Goal: Information Seeking & Learning: Understand process/instructions

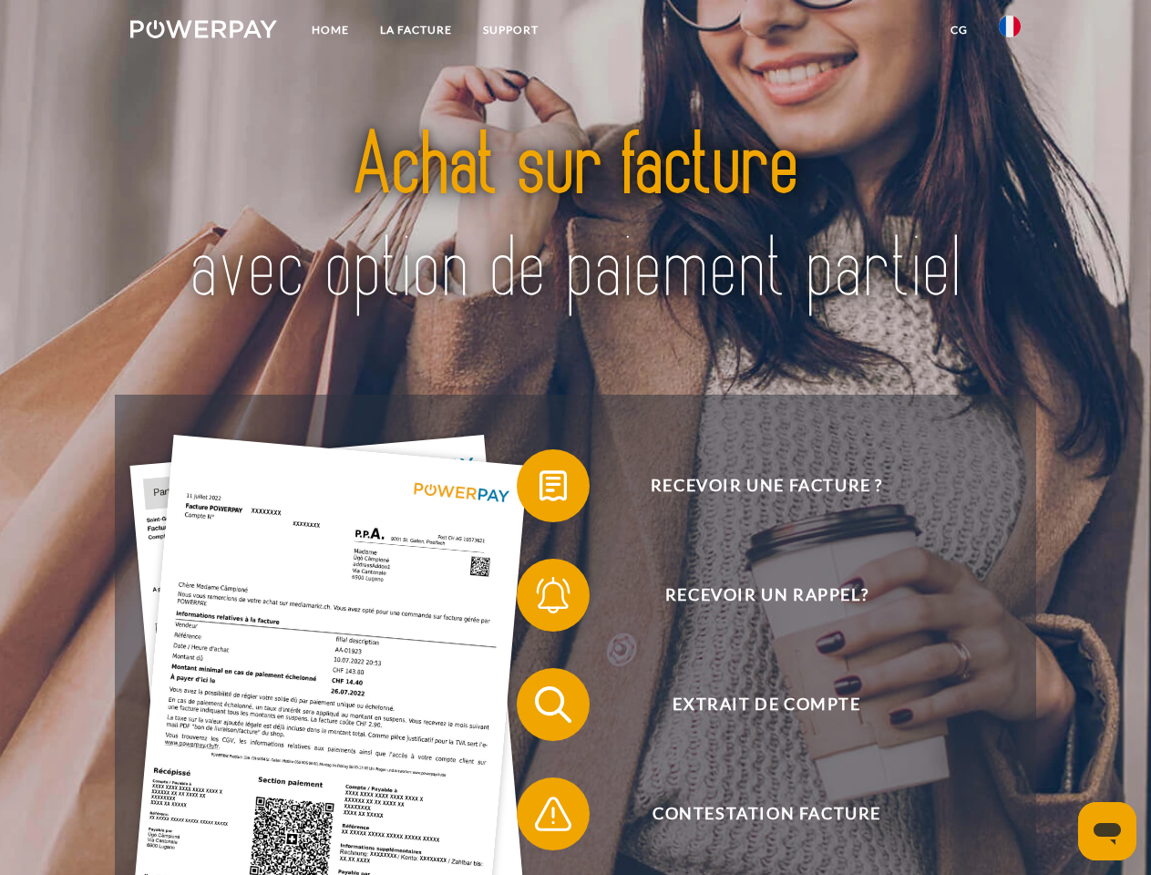
click at [203, 32] on img at bounding box center [203, 29] width 147 height 18
click at [1010, 32] on img at bounding box center [1010, 26] width 22 height 22
click at [959, 30] on link "CG" at bounding box center [959, 30] width 48 height 33
click at [540, 490] on span at bounding box center [525, 485] width 91 height 91
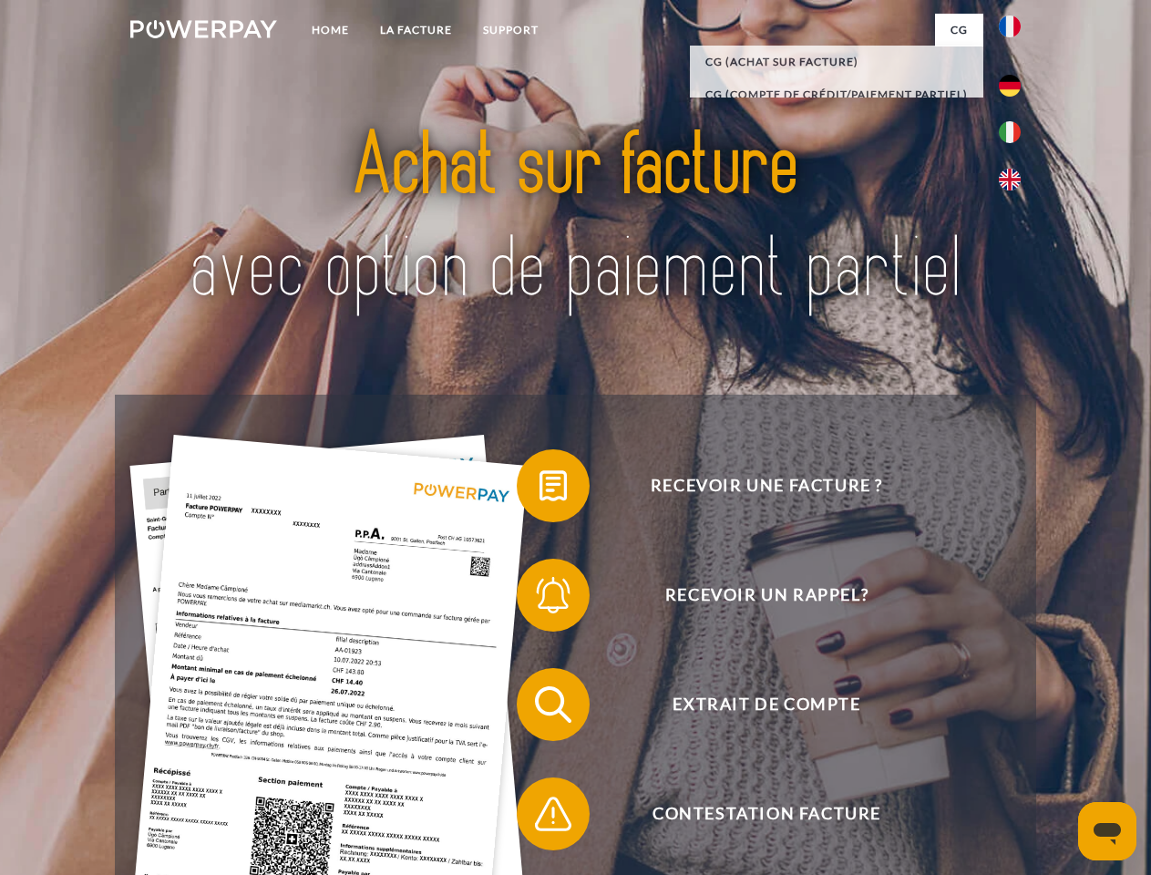
click at [540, 599] on span at bounding box center [525, 595] width 91 height 91
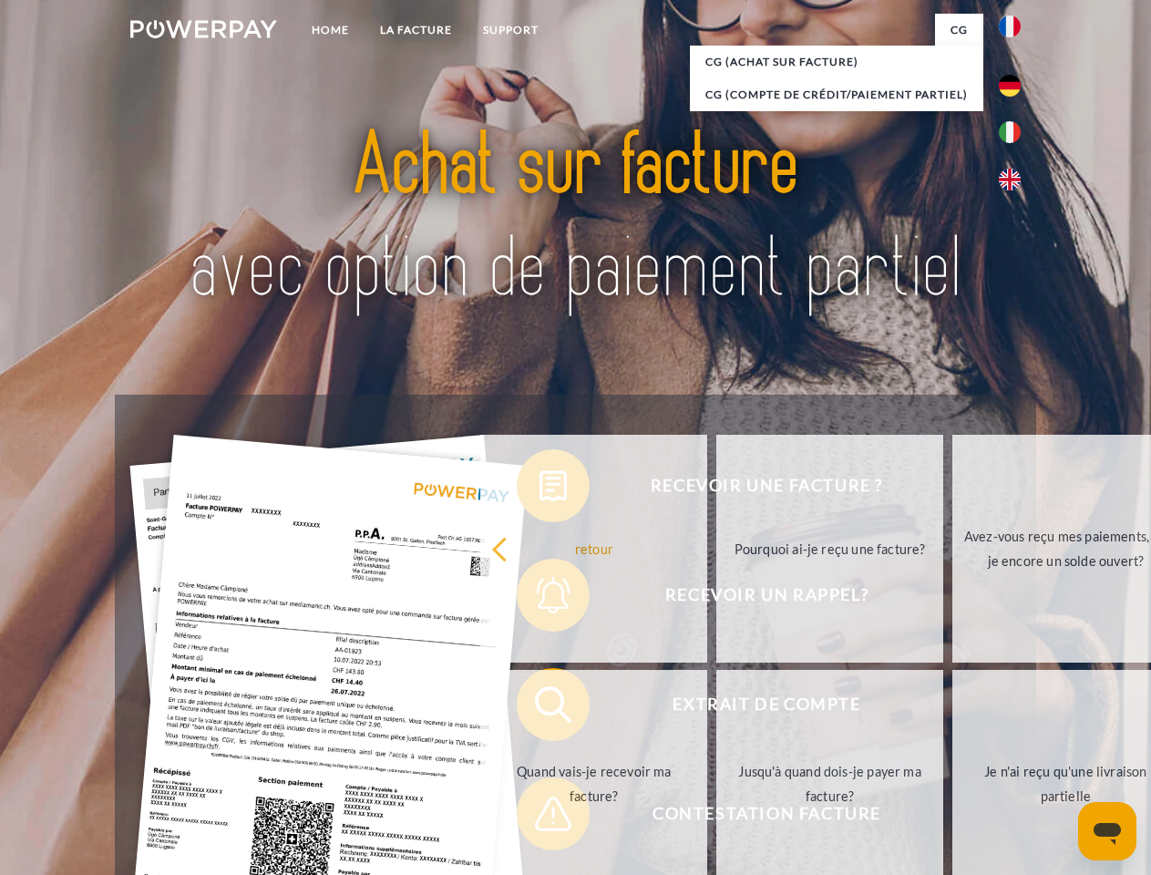
click at [717, 708] on link "Jusqu'à quand dois-je payer ma facture?" at bounding box center [830, 784] width 227 height 228
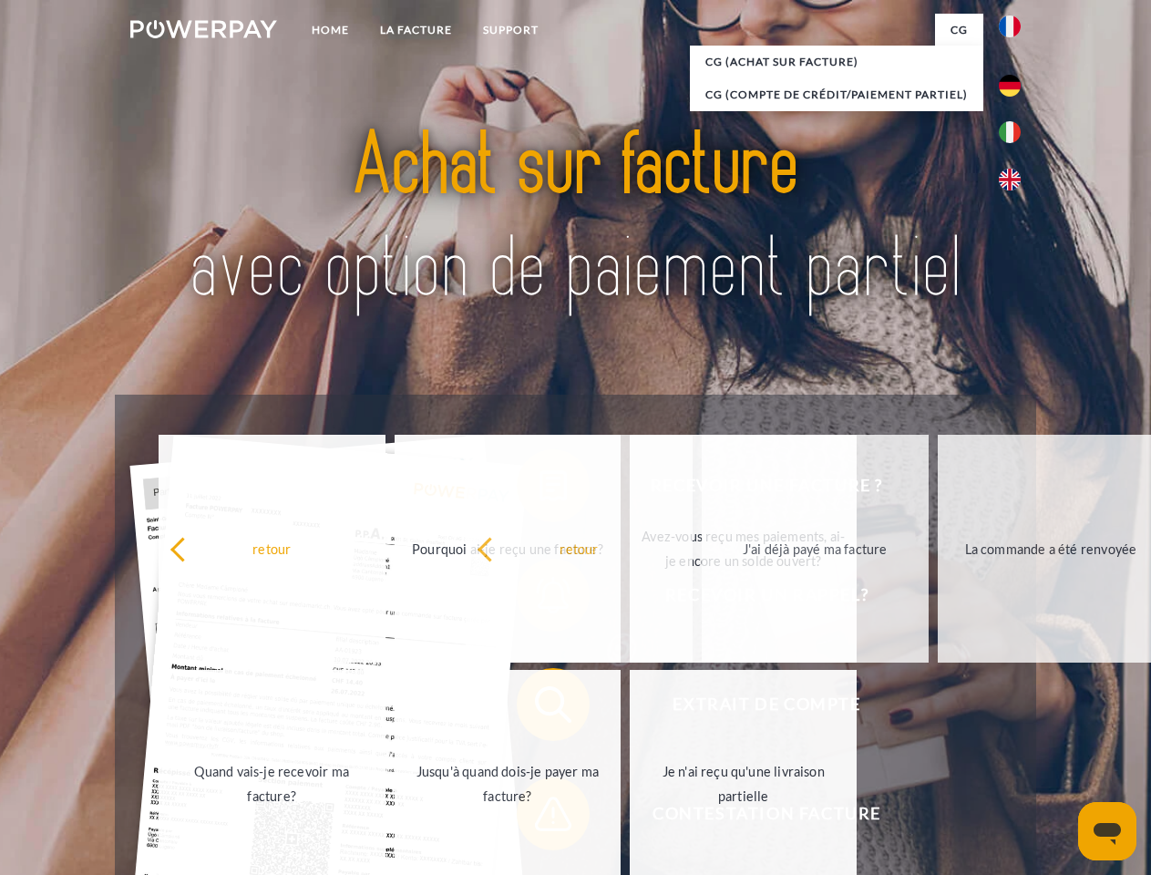
click at [540, 818] on span at bounding box center [525, 813] width 91 height 91
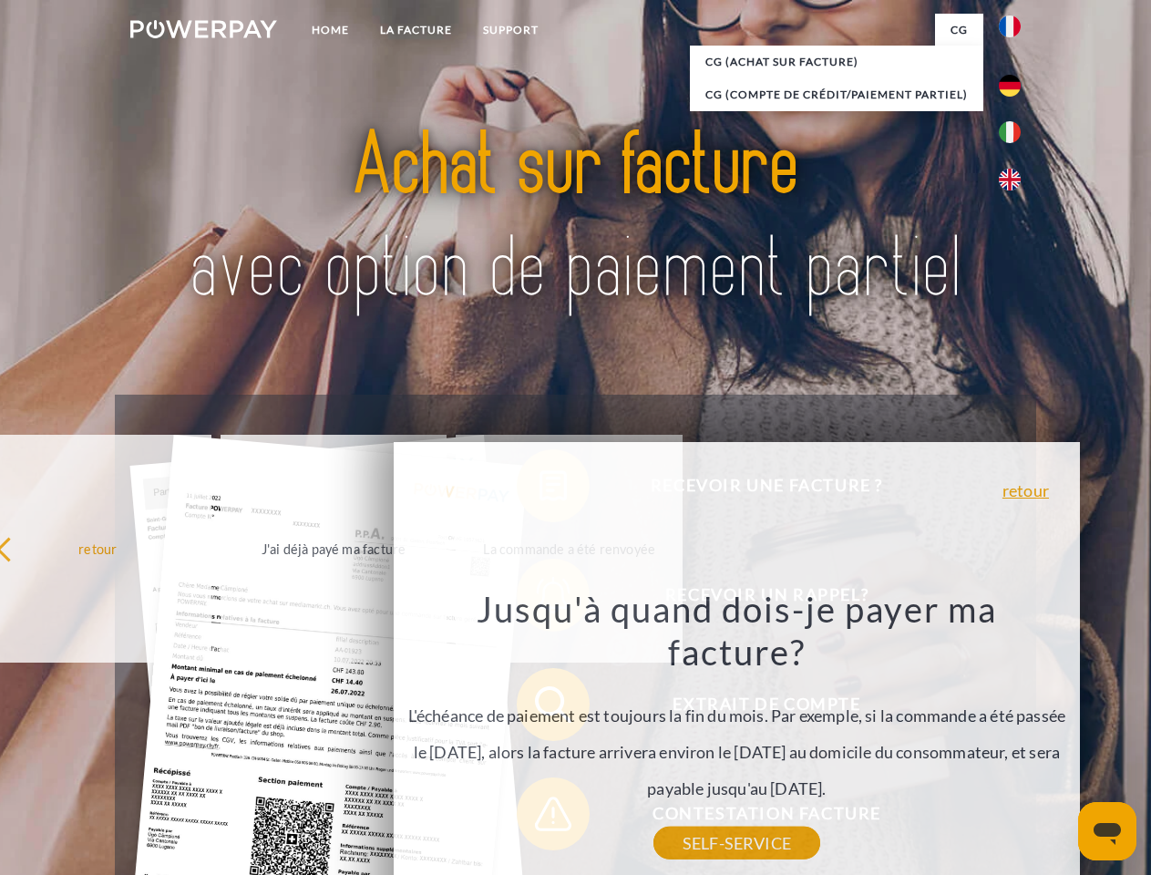
click at [1108, 831] on icon "Ouvrir la fenêtre de messagerie" at bounding box center [1107, 834] width 27 height 22
